Goal: Information Seeking & Learning: Learn about a topic

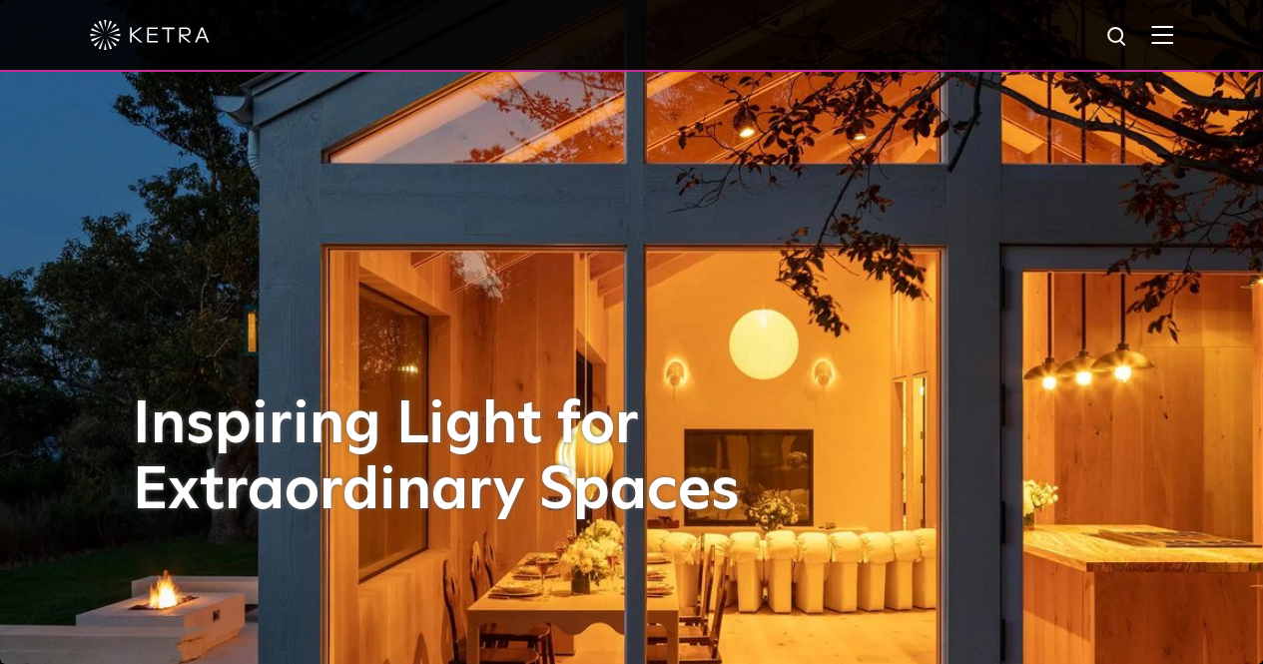
click at [1173, 33] on img at bounding box center [1162, 34] width 22 height 19
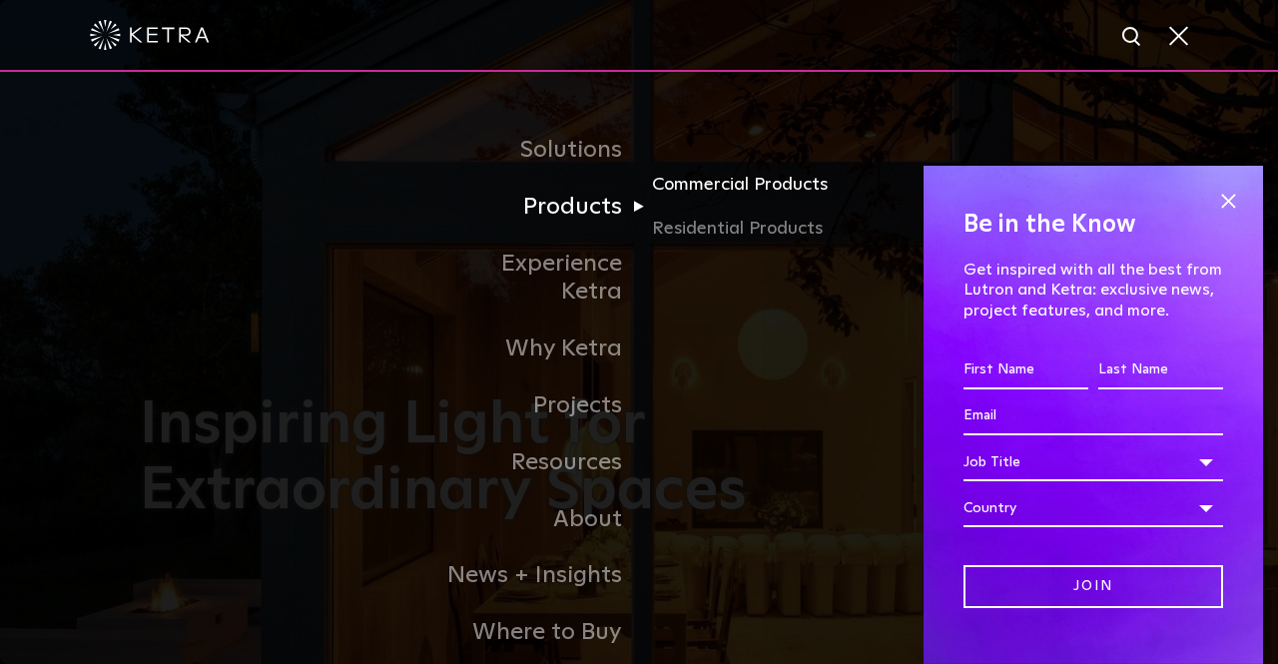
click at [735, 189] on link "Commercial Products" at bounding box center [748, 193] width 192 height 44
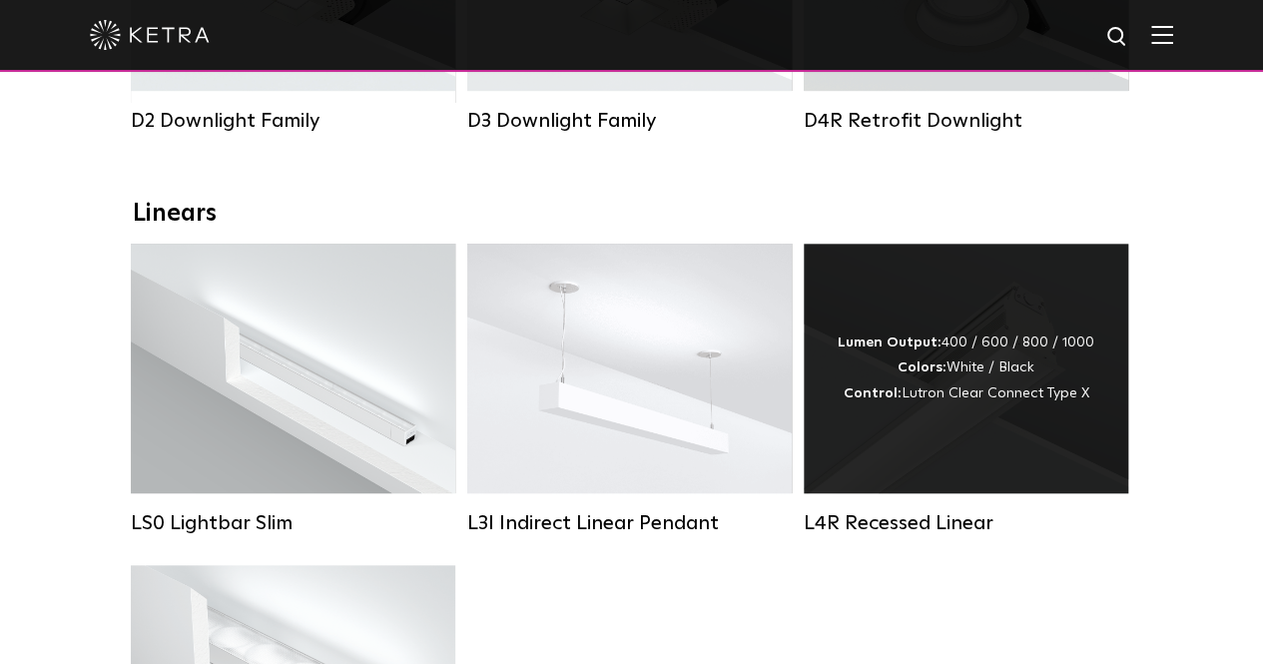
scroll to position [711, 0]
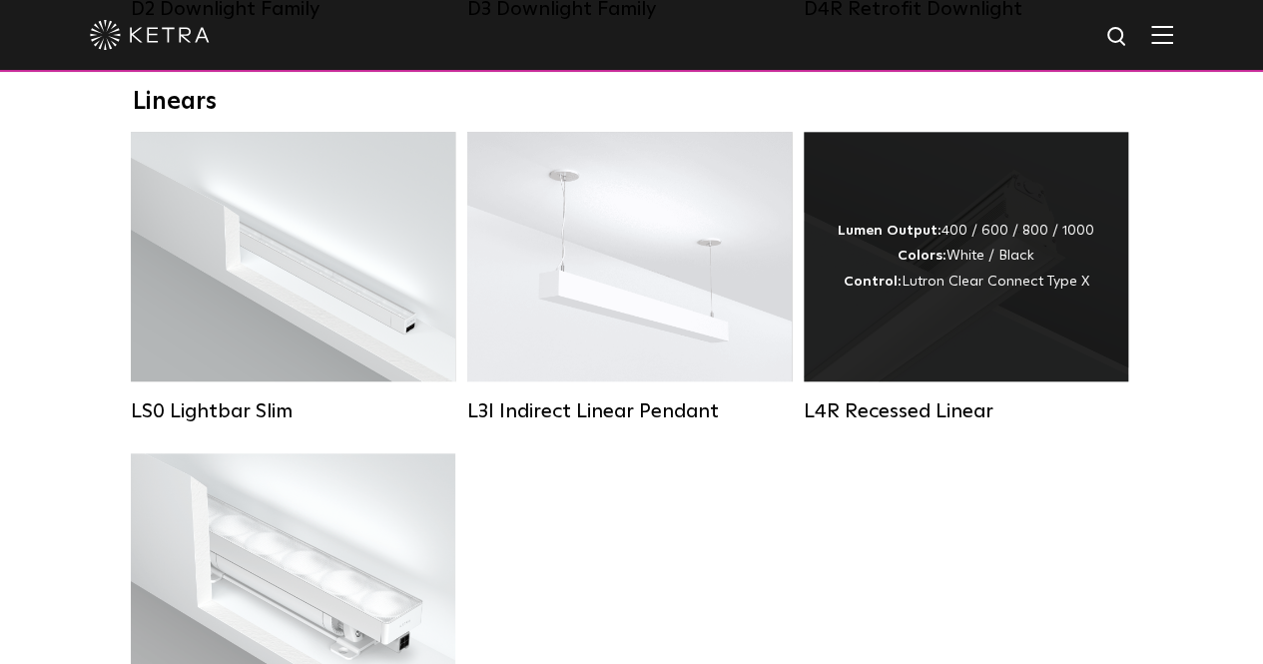
click at [1018, 294] on div "Lumen Output: 400 / 600 / 800 / 1000 Colors: White / Black Control: Lutron Clea…" at bounding box center [965, 257] width 257 height 76
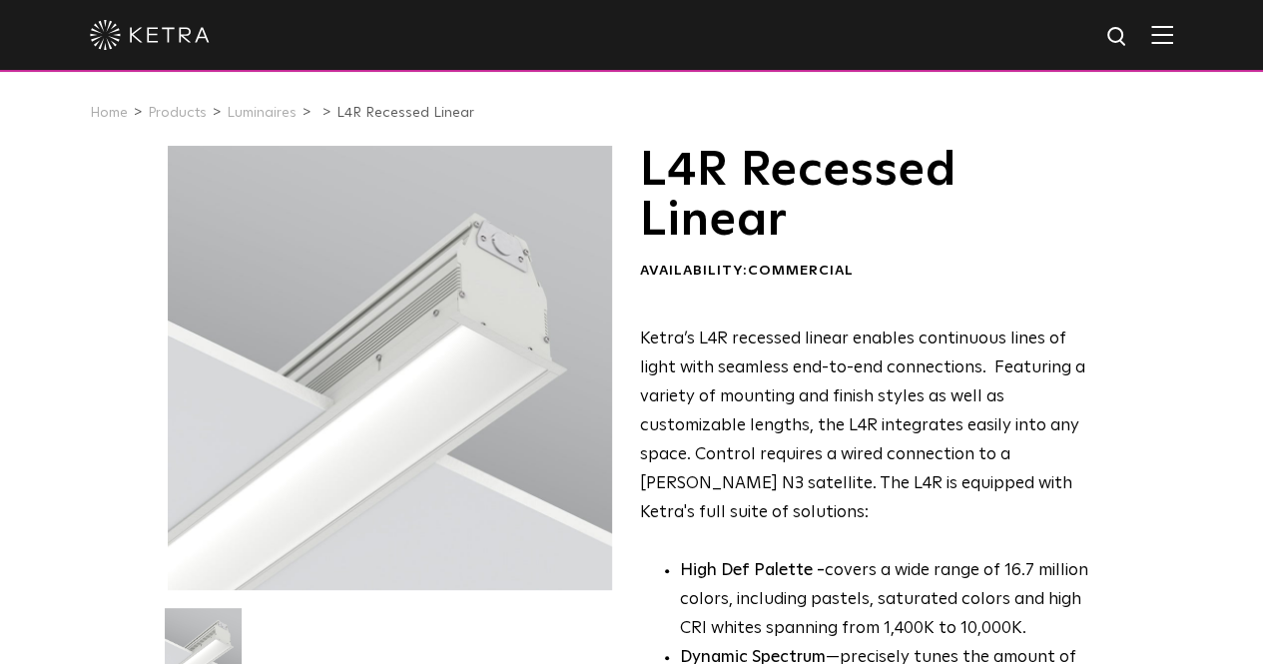
scroll to position [100, 0]
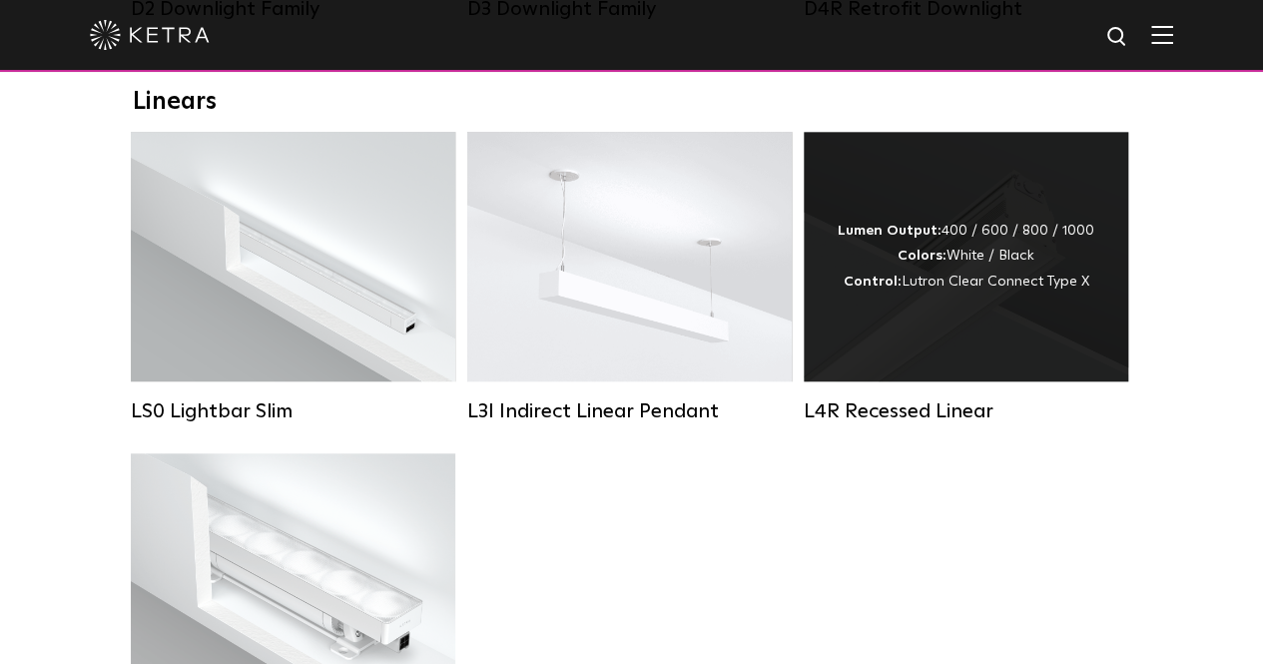
click at [986, 276] on div "Lumen Output: 400 / 600 / 800 / 1000 Colors: White / Black Control: Lutron Clea…" at bounding box center [965, 257] width 257 height 76
